Goal: Check status

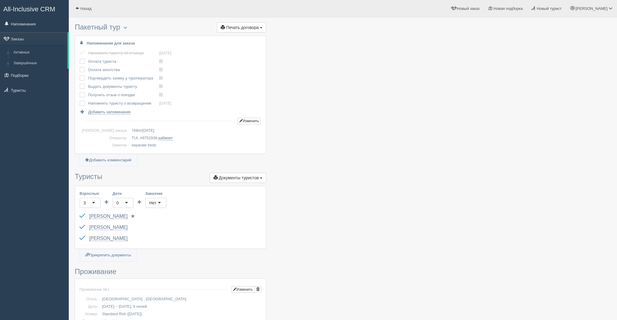
scroll to position [100, 0]
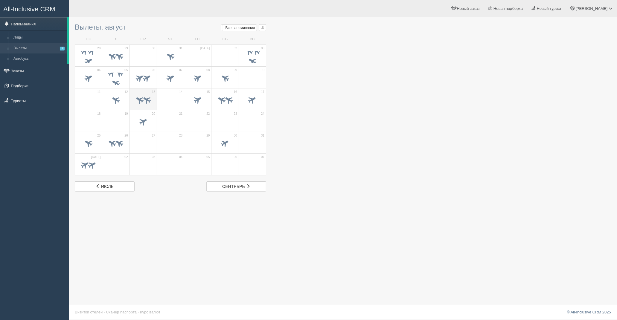
click at [139, 95] on div at bounding box center [143, 101] width 21 height 13
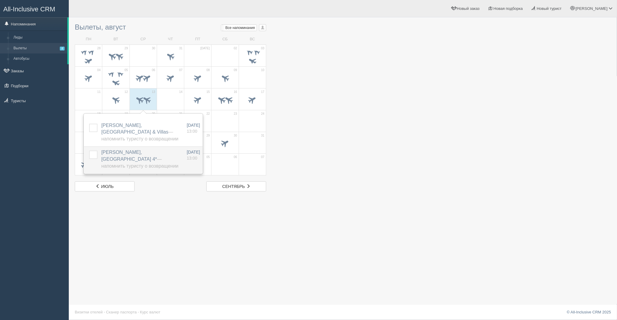
click at [132, 153] on span "VOLOBUYEV ALEXANDR, Dreams Beach Resort 4* — Напомнить туристу о возвращении" at bounding box center [139, 159] width 77 height 19
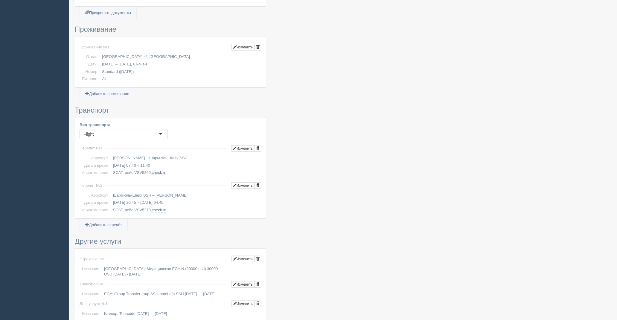
scroll to position [232, 0]
